Goal: Task Accomplishment & Management: Manage account settings

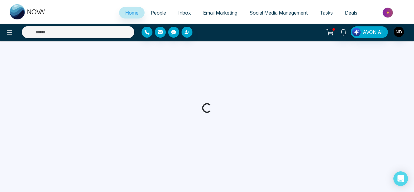
select select "*"
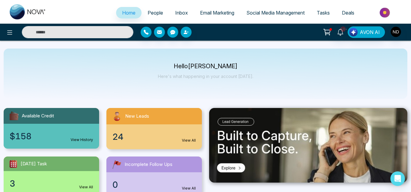
click at [62, 33] on input "text" at bounding box center [77, 32] width 111 height 12
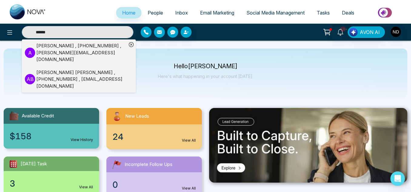
type input "******"
click at [101, 52] on div "[PERSON_NAME] , [PHONE_NUMBER] , [PERSON_NAME][EMAIL_ADDRESS][DOMAIN_NAME]" at bounding box center [81, 52] width 90 height 21
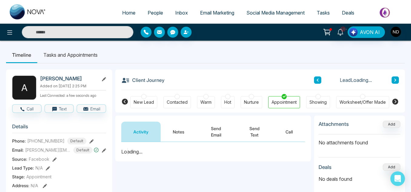
click at [101, 31] on input "text" at bounding box center [77, 32] width 111 height 12
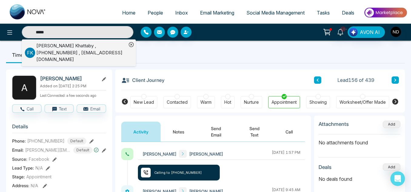
type input "*****"
click at [101, 46] on div "[PERSON_NAME] , [PHONE_NUMBER] , [EMAIL_ADDRESS][DOMAIN_NAME]" at bounding box center [81, 52] width 90 height 21
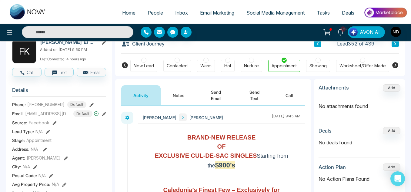
scroll to position [37, 0]
click at [183, 100] on button "Notes" at bounding box center [179, 95] width 36 height 20
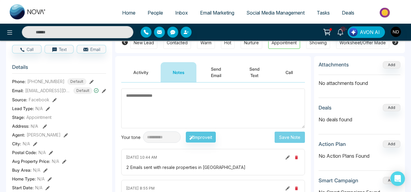
scroll to position [60, 0]
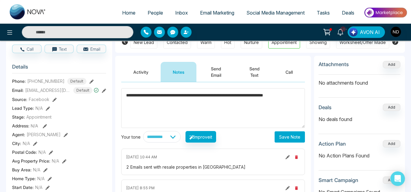
type textarea "**********"
click at [282, 140] on button "Save Note" at bounding box center [289, 136] width 30 height 11
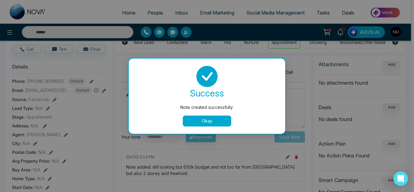
click at [213, 123] on button "Okay" at bounding box center [207, 120] width 48 height 11
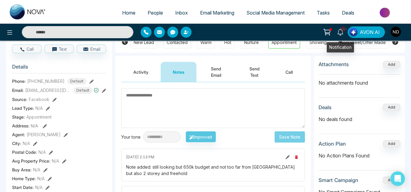
click at [343, 34] on icon at bounding box center [340, 32] width 6 height 7
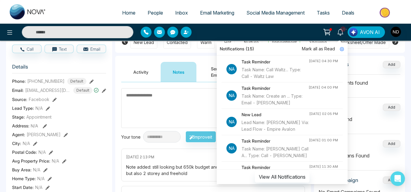
scroll to position [201, 0]
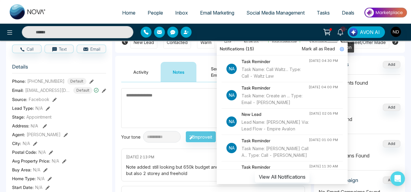
click at [340, 31] on icon at bounding box center [340, 32] width 7 height 7
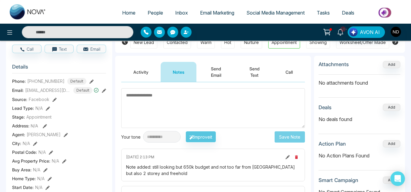
click at [144, 17] on link "People" at bounding box center [155, 13] width 28 height 12
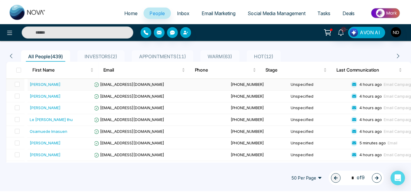
scroll to position [44, 0]
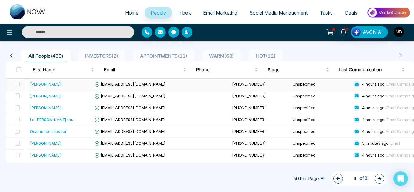
click at [70, 84] on div "[PERSON_NAME]" at bounding box center [61, 84] width 63 height 6
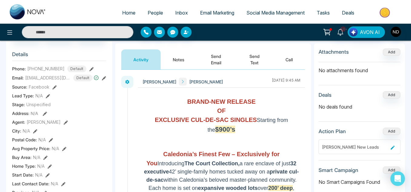
scroll to position [72, 0]
click at [179, 55] on button "Notes" at bounding box center [179, 59] width 36 height 20
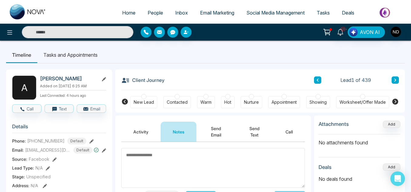
click at [131, 135] on button "Activity" at bounding box center [140, 131] width 39 height 20
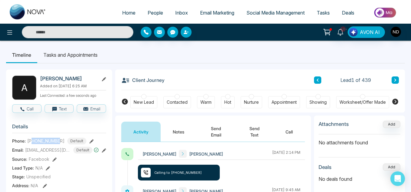
drag, startPoint x: 33, startPoint y: 141, endPoint x: 61, endPoint y: 142, distance: 27.6
click at [61, 142] on div "[PHONE_NUMBER] Default" at bounding box center [56, 141] width 59 height 7
copy span "4165644043"
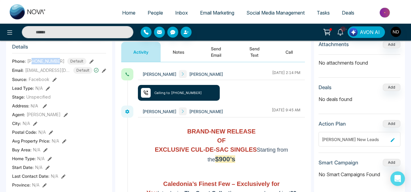
scroll to position [80, 0]
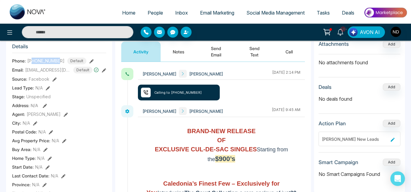
click at [181, 54] on button "Notes" at bounding box center [179, 51] width 36 height 20
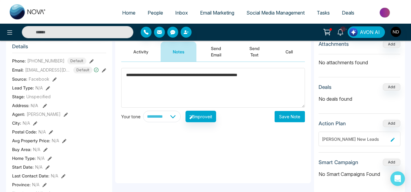
type textarea "**********"
click at [288, 114] on button "Save Note" at bounding box center [289, 116] width 30 height 11
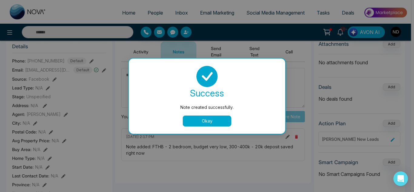
click at [202, 122] on button "Okay" at bounding box center [207, 120] width 48 height 11
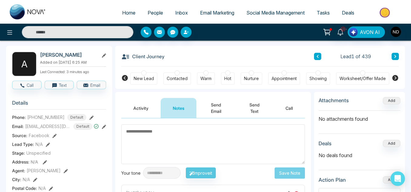
scroll to position [23, 0]
click at [393, 55] on button at bounding box center [394, 56] width 7 height 7
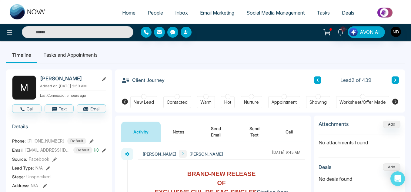
scroll to position [42, 0]
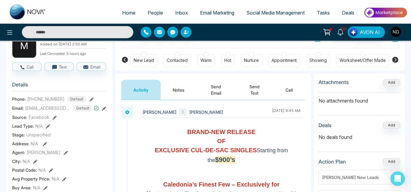
click at [170, 85] on button "Notes" at bounding box center [179, 90] width 36 height 20
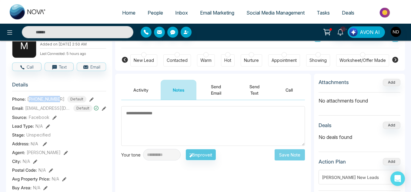
drag, startPoint x: 31, startPoint y: 98, endPoint x: 60, endPoint y: 99, distance: 28.8
click at [60, 99] on span "[PHONE_NUMBER]" at bounding box center [45, 99] width 37 height 6
copy span "14169966453"
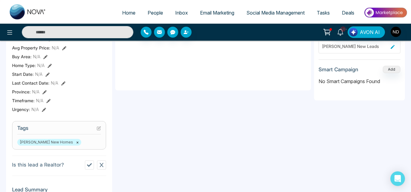
scroll to position [184, 0]
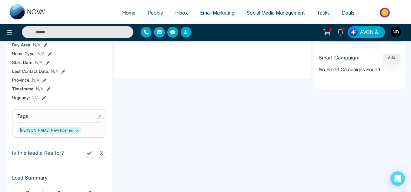
click at [89, 151] on icon at bounding box center [89, 153] width 5 height 5
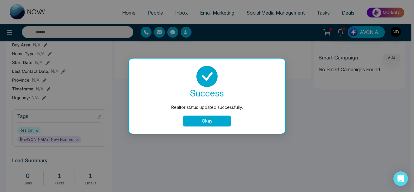
click at [205, 122] on button "Okay" at bounding box center [207, 120] width 48 height 11
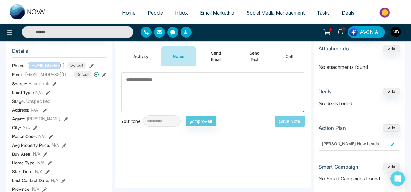
scroll to position [0, 0]
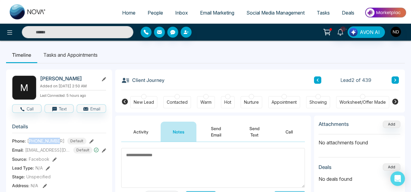
click at [396, 79] on icon at bounding box center [394, 80] width 3 height 4
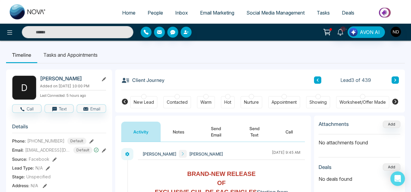
click at [182, 137] on button "Notes" at bounding box center [179, 131] width 36 height 20
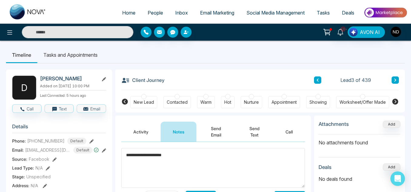
scroll to position [30, 0]
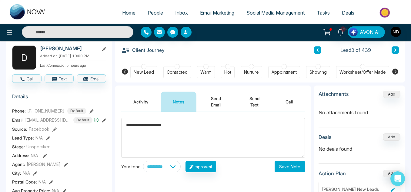
type textarea "**********"
click at [281, 163] on button "Save Note" at bounding box center [289, 166] width 30 height 11
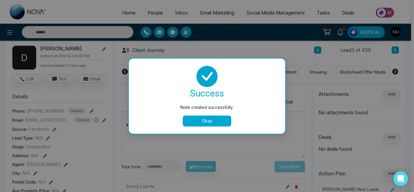
click at [228, 119] on button "Okay" at bounding box center [207, 120] width 48 height 11
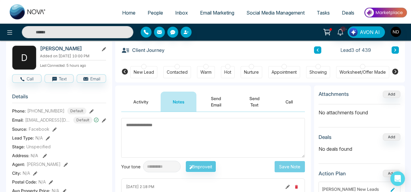
scroll to position [0, 0]
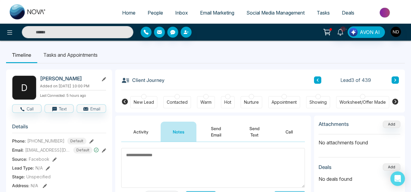
click at [394, 80] on icon at bounding box center [394, 80] width 3 height 4
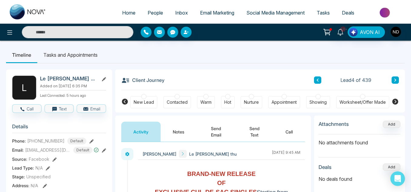
click at [195, 132] on button "Notes" at bounding box center [179, 131] width 36 height 20
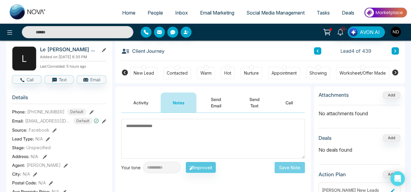
scroll to position [28, 0]
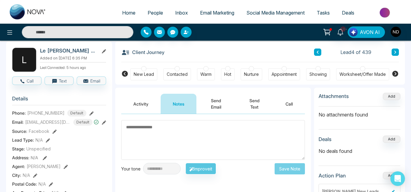
click at [55, 50] on h2 "Le [PERSON_NAME] thu" at bounding box center [68, 51] width 56 height 6
copy div "Le [PERSON_NAME] thu"
click at [165, 124] on textarea at bounding box center [213, 140] width 184 height 40
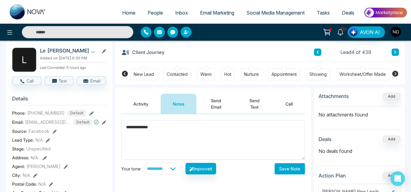
type textarea "**********"
click at [295, 165] on button "Save Note" at bounding box center [289, 168] width 30 height 11
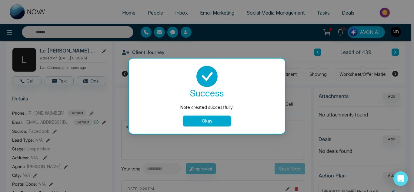
click at [205, 121] on button "Okay" at bounding box center [207, 120] width 48 height 11
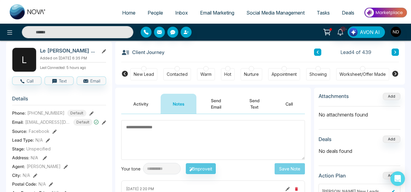
click at [394, 74] on icon at bounding box center [395, 74] width 6 height 6
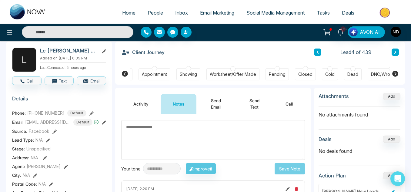
click at [373, 74] on div "DNC/Wrong number" at bounding box center [391, 74] width 41 height 6
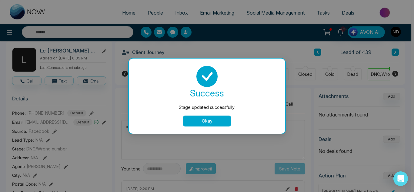
click at [216, 124] on button "Okay" at bounding box center [207, 120] width 48 height 11
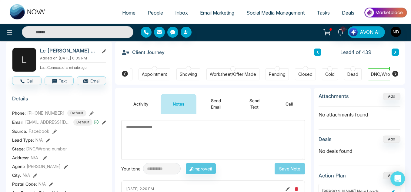
click at [397, 51] on button at bounding box center [394, 51] width 7 height 7
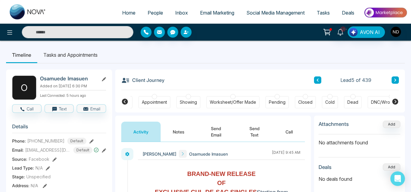
click at [175, 141] on button "Notes" at bounding box center [179, 131] width 36 height 20
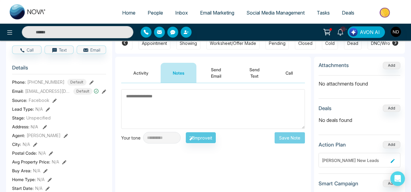
scroll to position [59, 0]
click at [141, 62] on button "Activity" at bounding box center [140, 72] width 39 height 20
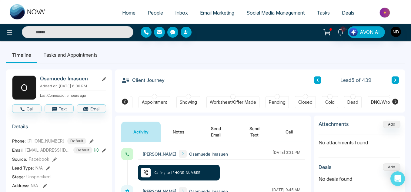
scroll to position [15, 0]
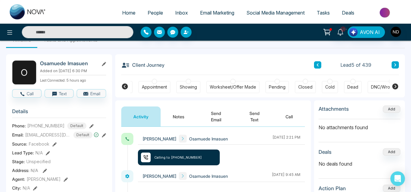
click at [191, 119] on button "Notes" at bounding box center [179, 116] width 36 height 20
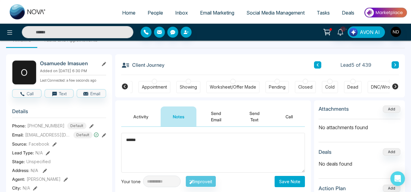
type textarea "******"
click at [285, 178] on button "Save Note" at bounding box center [289, 181] width 30 height 11
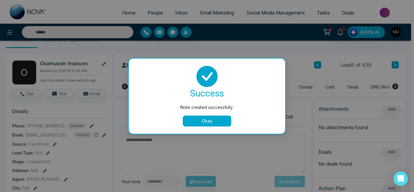
click at [222, 124] on button "Okay" at bounding box center [207, 120] width 48 height 11
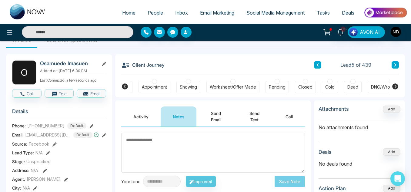
click at [395, 64] on icon at bounding box center [395, 64] width 2 height 3
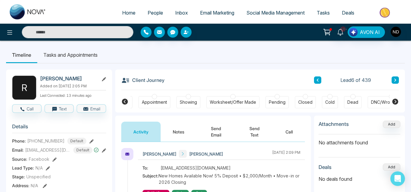
click at [177, 131] on button "Notes" at bounding box center [179, 131] width 36 height 20
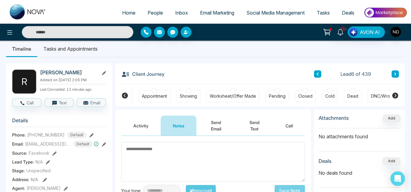
scroll to position [6, 0]
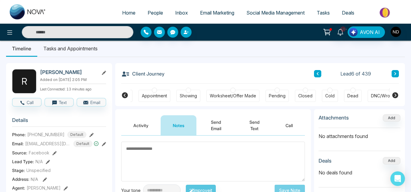
click at [156, 128] on button "Activity" at bounding box center [140, 125] width 39 height 20
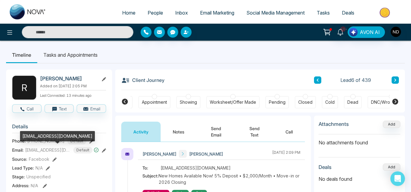
click at [48, 141] on div "[EMAIL_ADDRESS][DOMAIN_NAME]" at bounding box center [57, 136] width 75 height 10
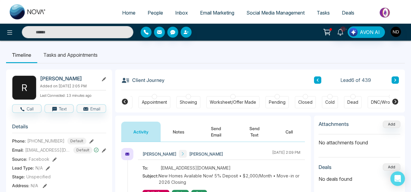
click at [45, 140] on span "[PHONE_NUMBER]" at bounding box center [45, 141] width 37 height 6
copy span "12896840135"
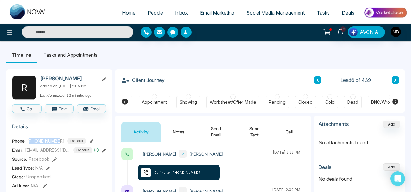
click at [174, 123] on button "Notes" at bounding box center [179, 131] width 36 height 20
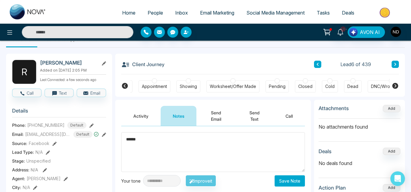
scroll to position [16, 0]
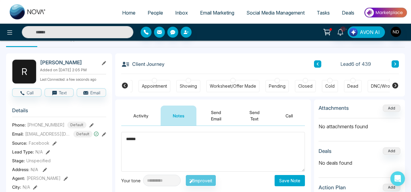
type textarea "******"
click at [280, 179] on button "Save Note" at bounding box center [289, 180] width 30 height 11
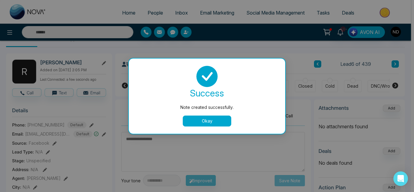
click at [212, 118] on button "Okay" at bounding box center [207, 120] width 48 height 11
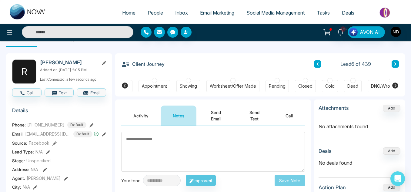
click at [394, 63] on icon at bounding box center [394, 64] width 3 height 4
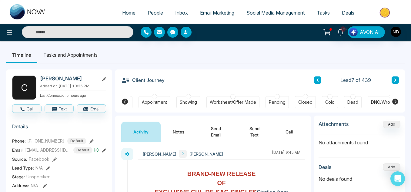
click at [192, 137] on button "Notes" at bounding box center [179, 131] width 36 height 20
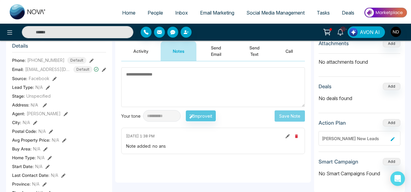
scroll to position [80, 0]
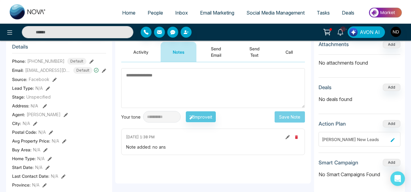
click at [324, 11] on span "Tasks" at bounding box center [322, 13] width 13 height 6
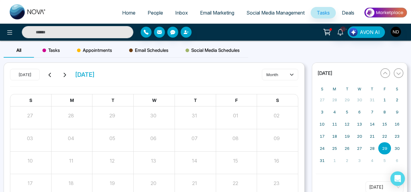
scroll to position [78, 0]
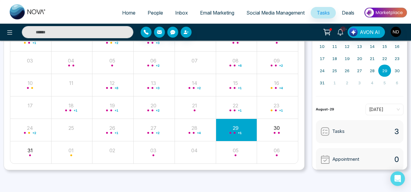
click at [149, 15] on span "People" at bounding box center [154, 13] width 15 height 6
